Goal: Information Seeking & Learning: Understand process/instructions

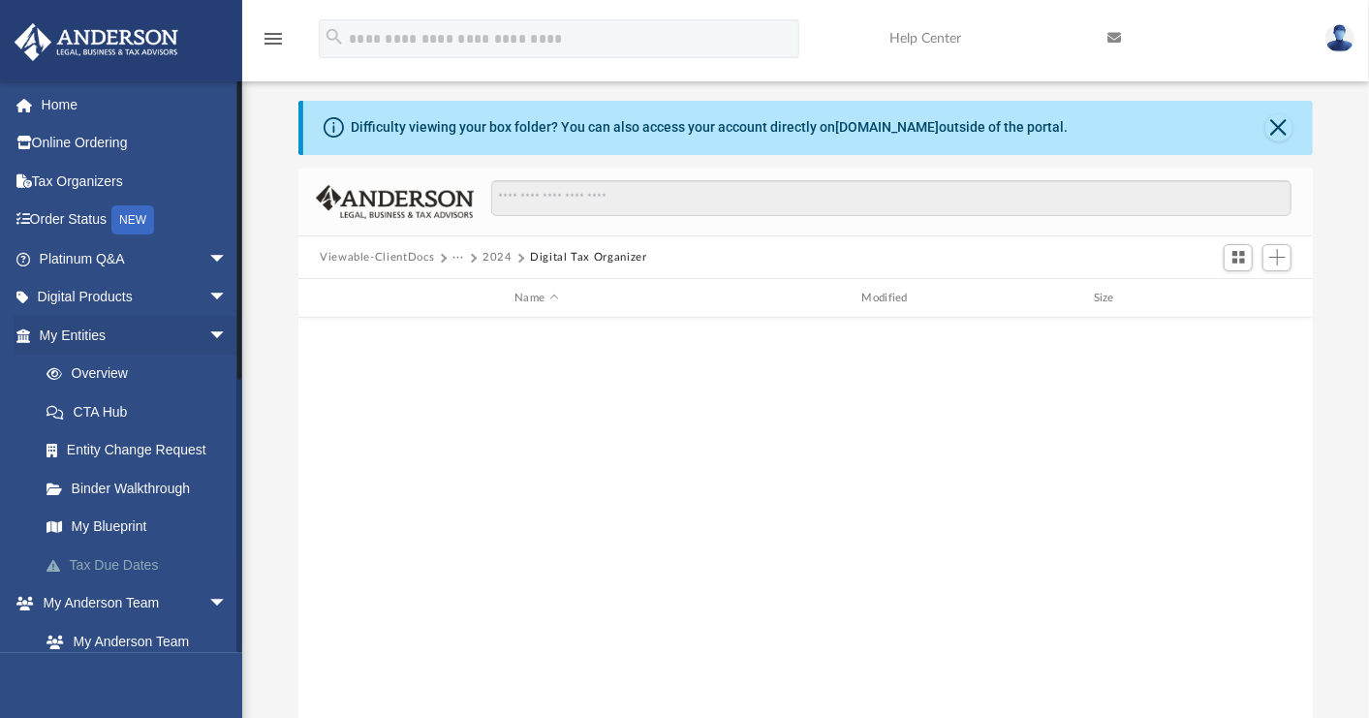
scroll to position [425, 1000]
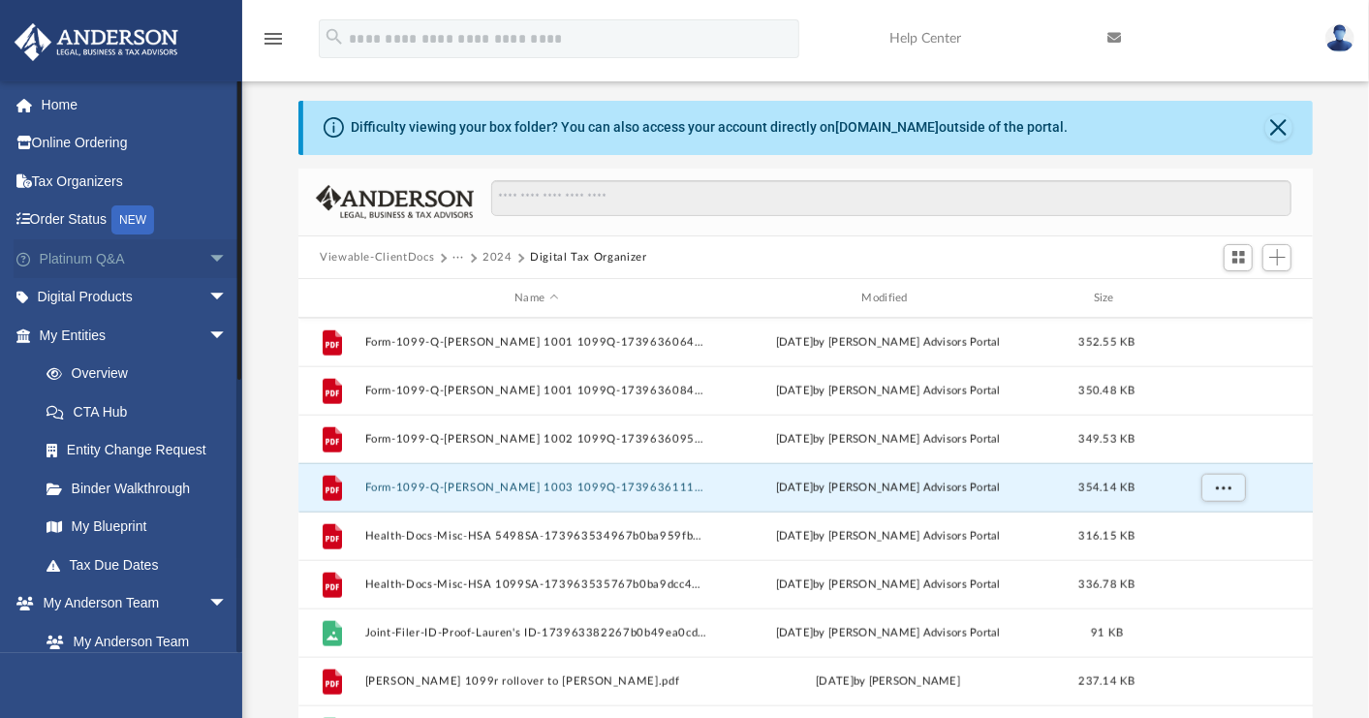
click at [104, 269] on link "Platinum Q&A arrow_drop_down" at bounding box center [135, 258] width 243 height 39
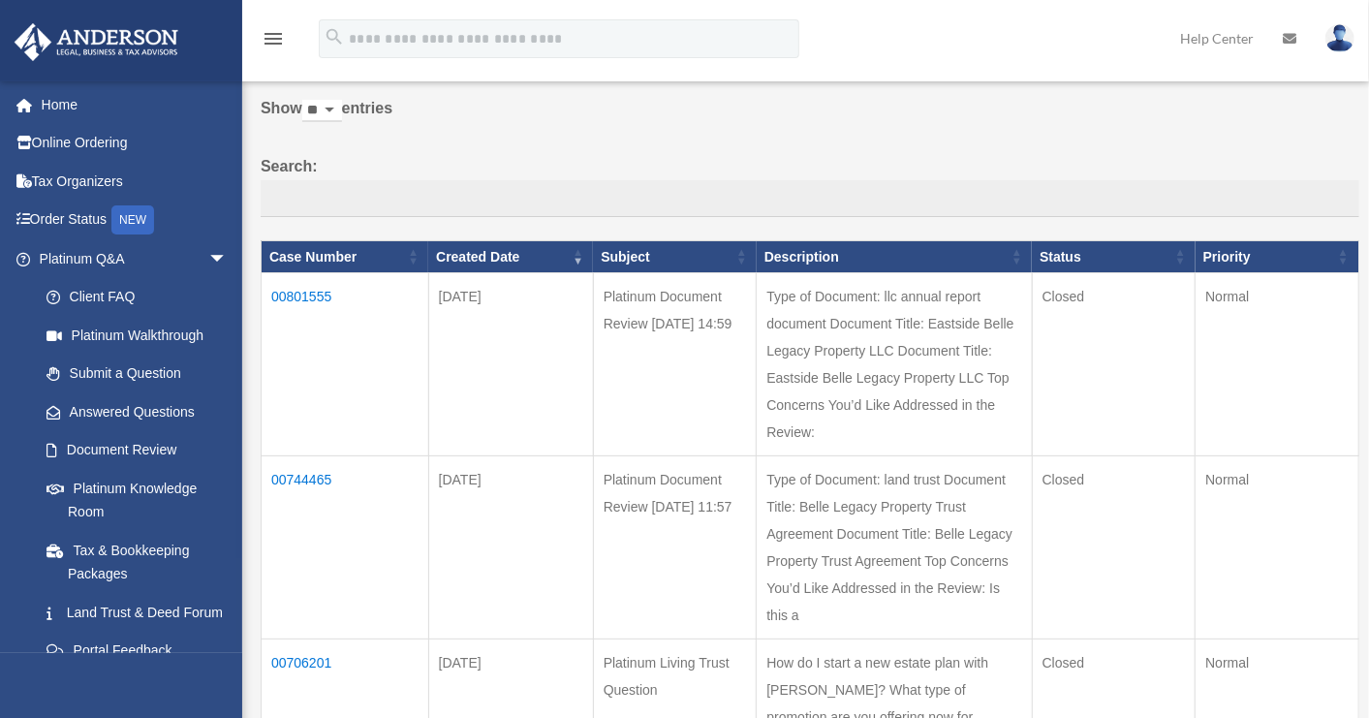
scroll to position [193, 0]
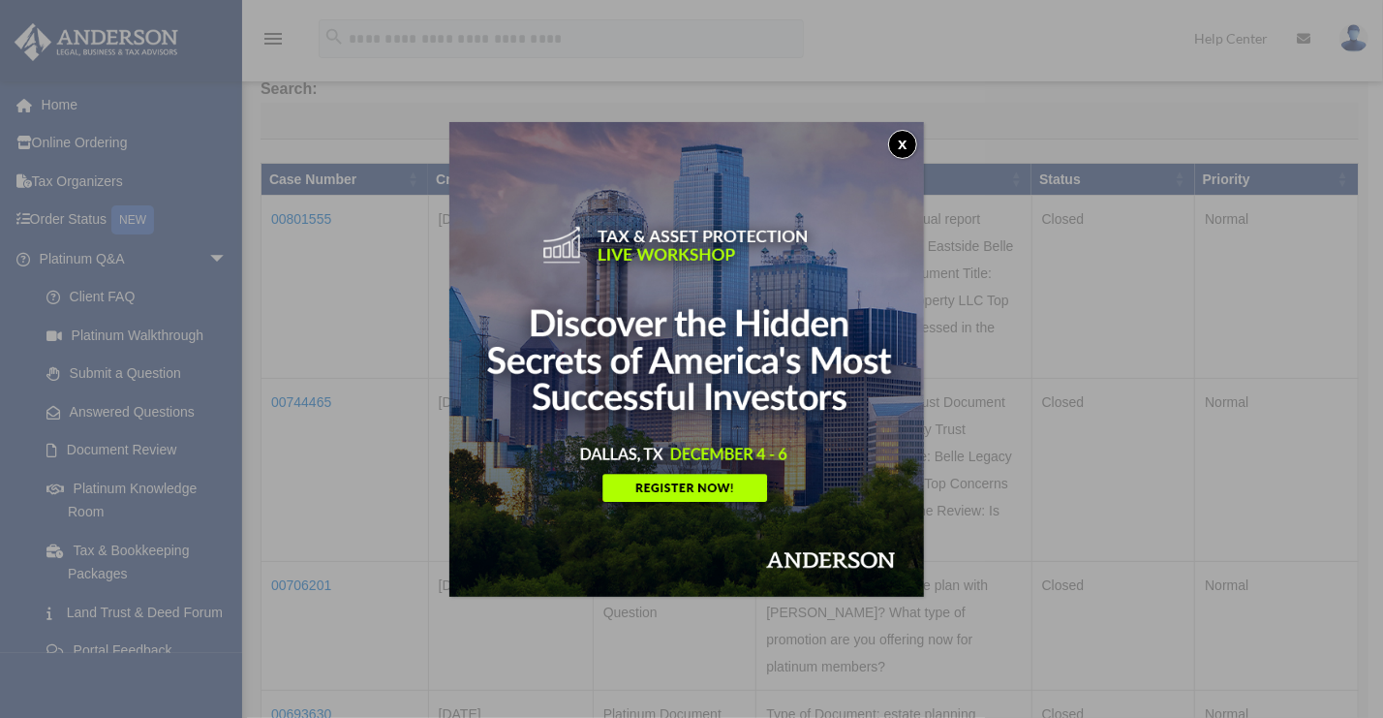
click at [904, 130] on button "x" at bounding box center [902, 144] width 29 height 29
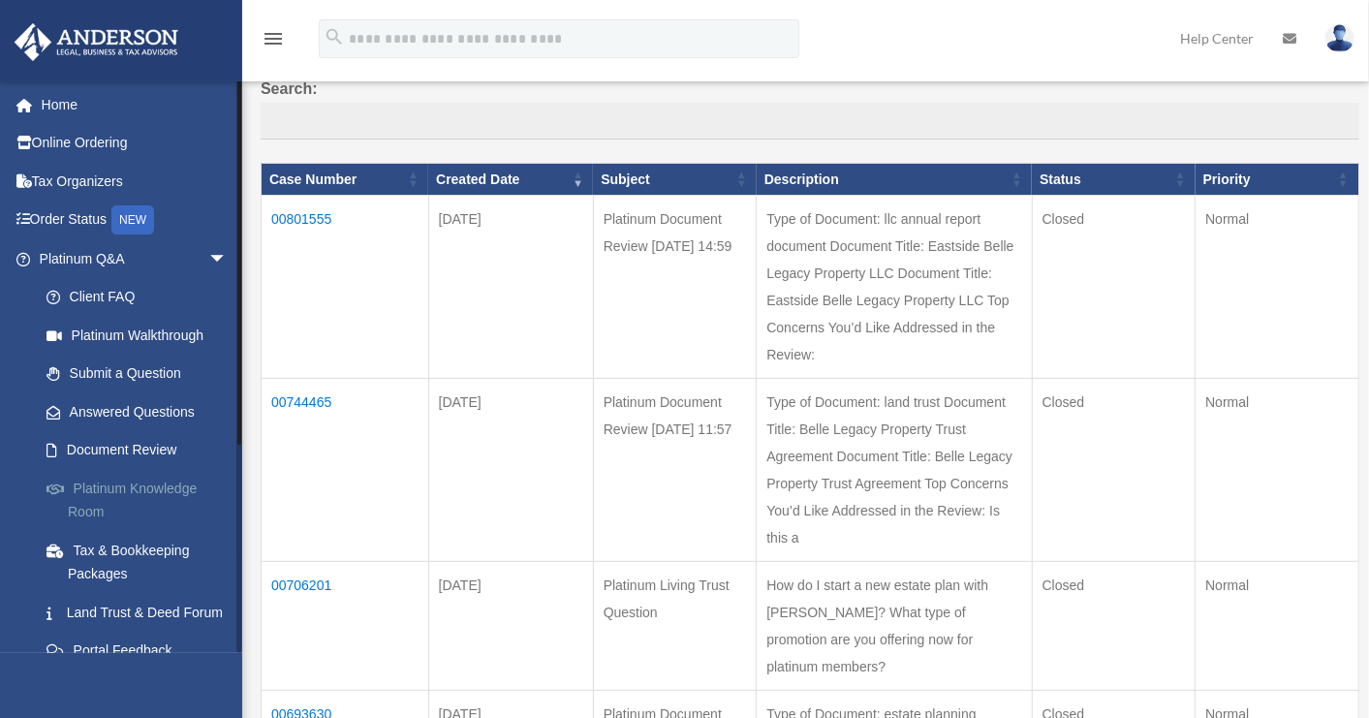
click at [127, 489] on link "Platinum Knowledge Room" at bounding box center [142, 500] width 230 height 62
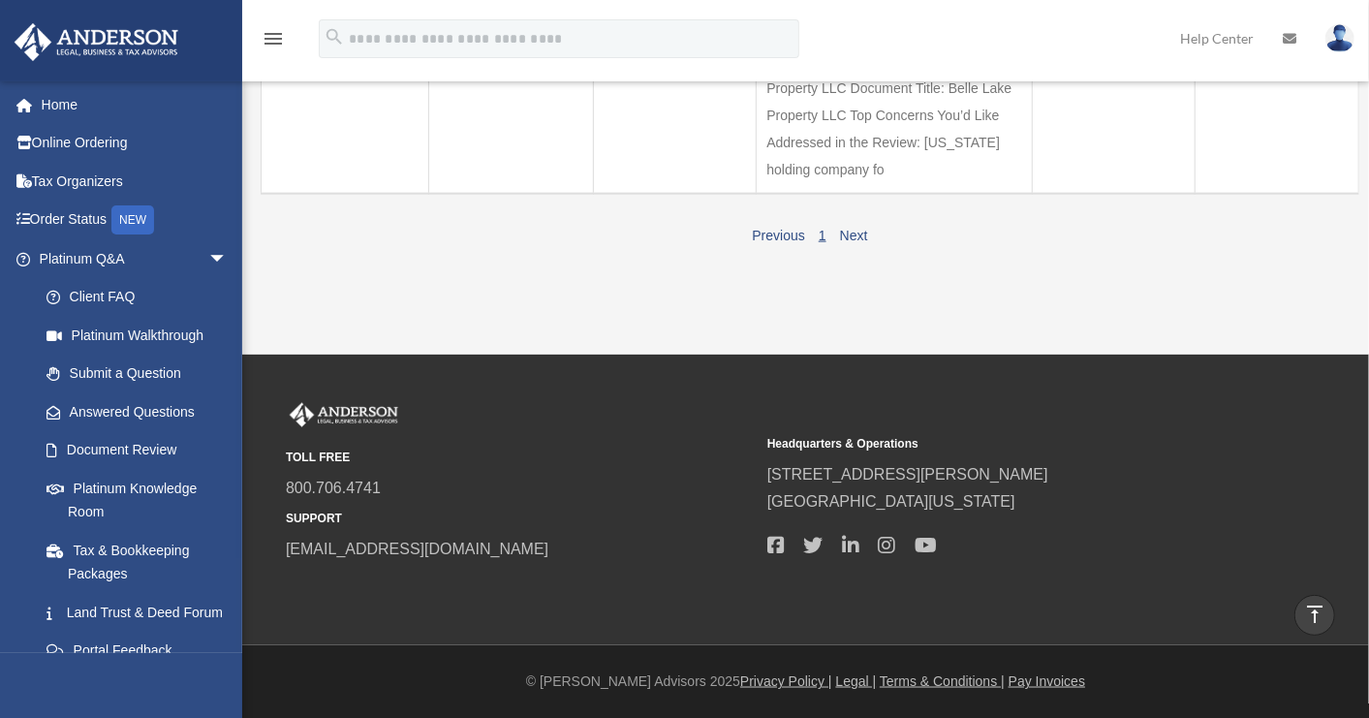
scroll to position [1356, 0]
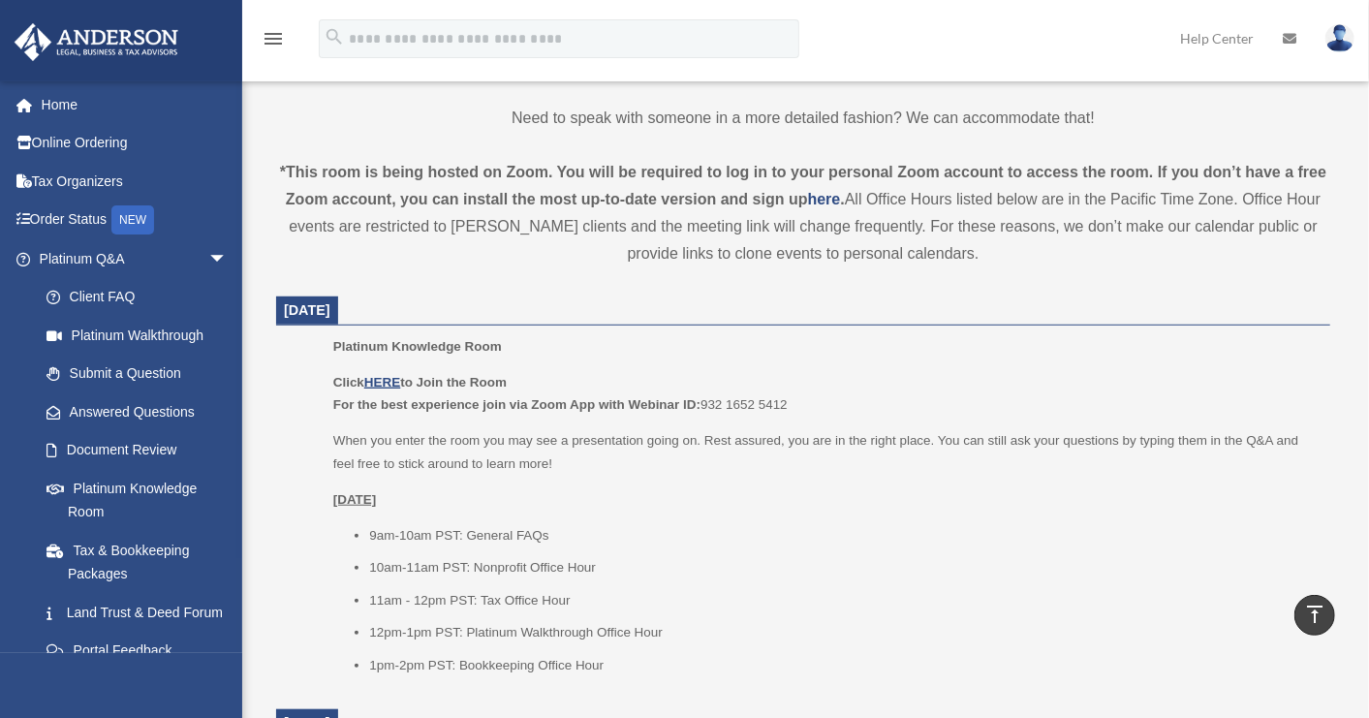
scroll to position [581, 0]
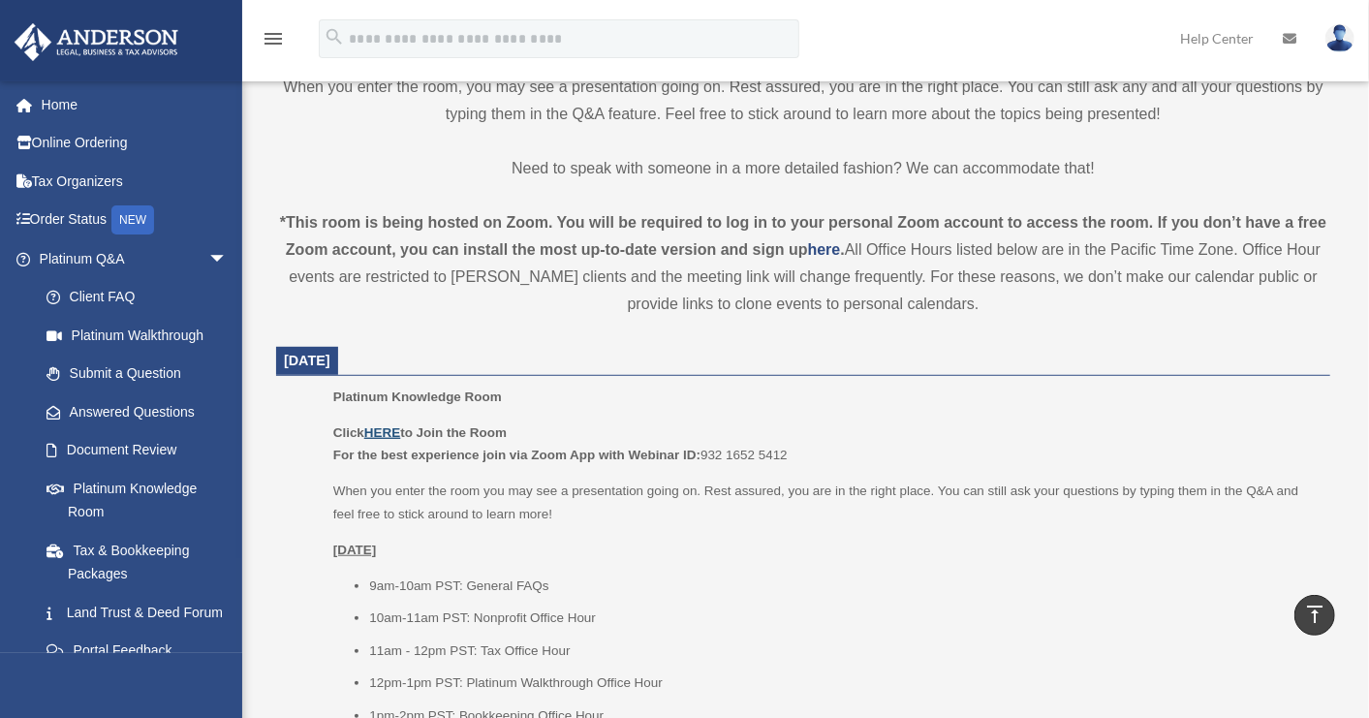
click at [389, 426] on u "HERE" at bounding box center [382, 432] width 36 height 15
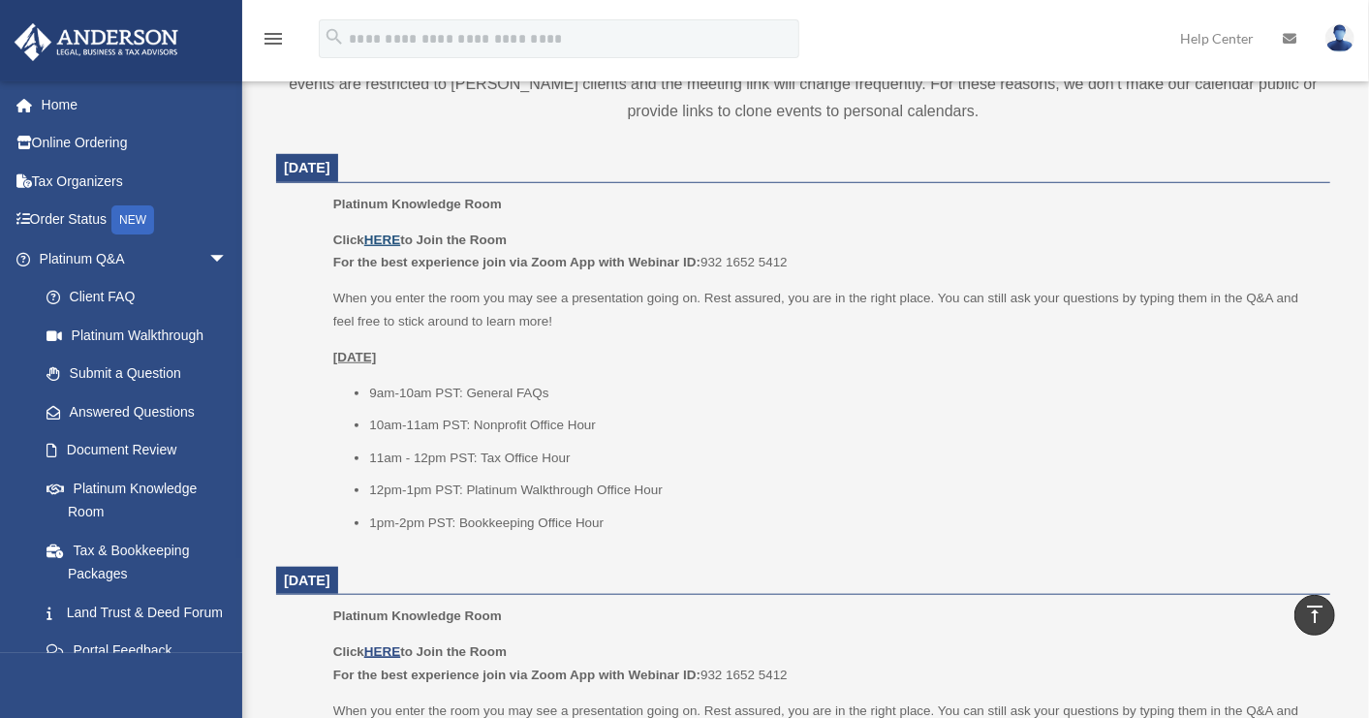
scroll to position [871, 0]
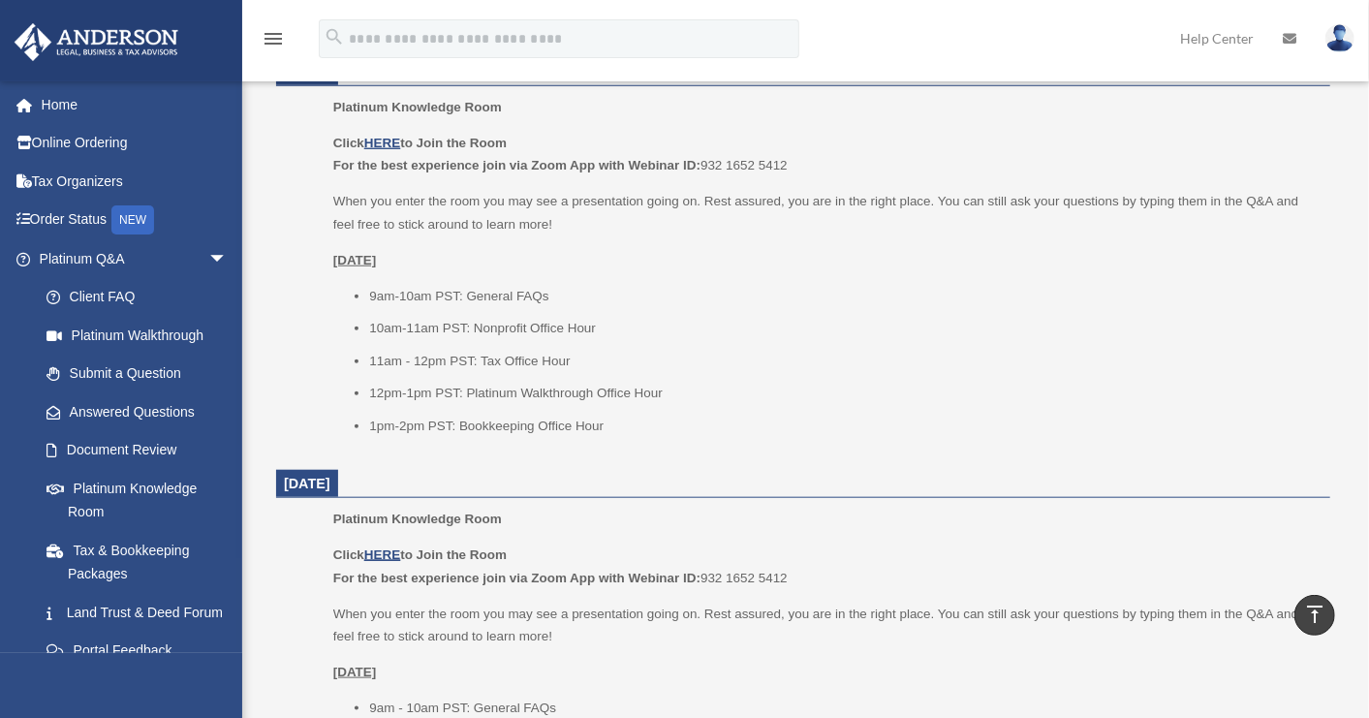
click at [1048, 614] on p "When you enter the room you may see a presentation going on. Rest assured, you …" at bounding box center [824, 626] width 983 height 46
click at [1099, 582] on p "Click HERE to Join the Room For the best experience join via Zoom App with Webi…" at bounding box center [824, 566] width 983 height 46
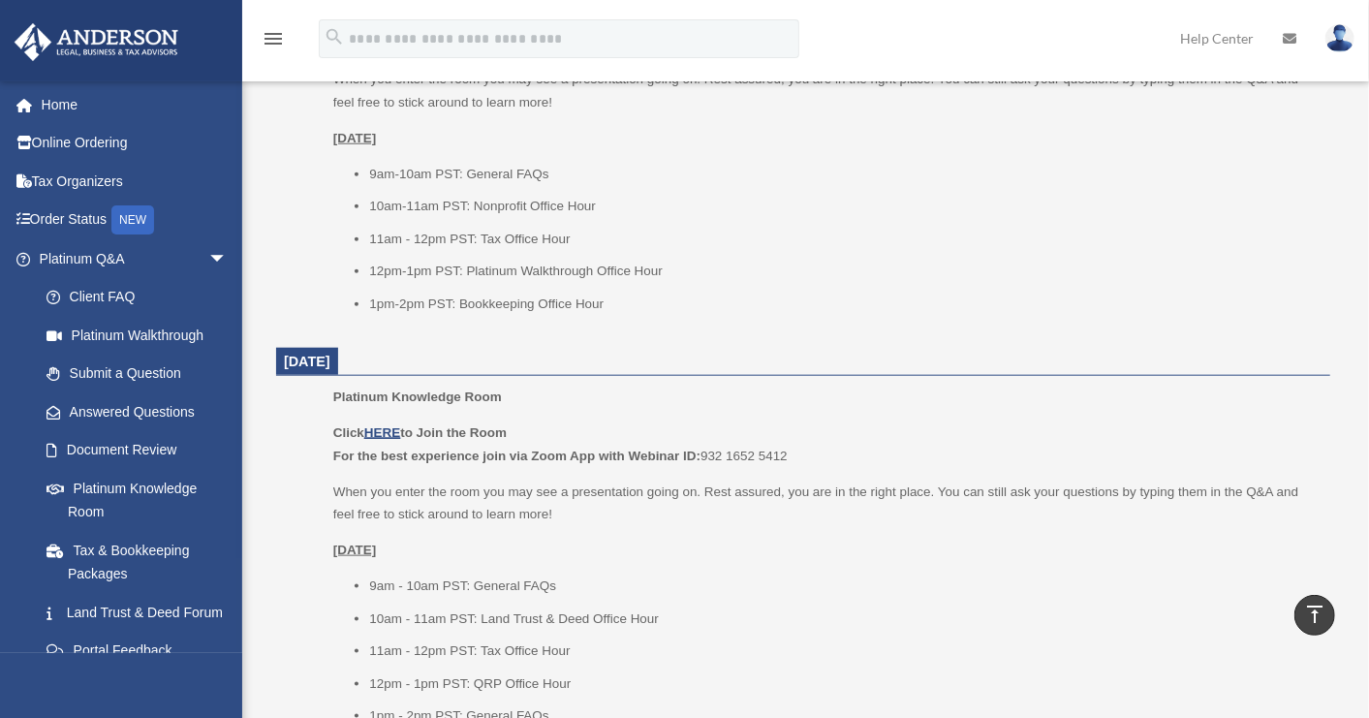
scroll to position [968, 0]
